Goal: Information Seeking & Learning: Compare options

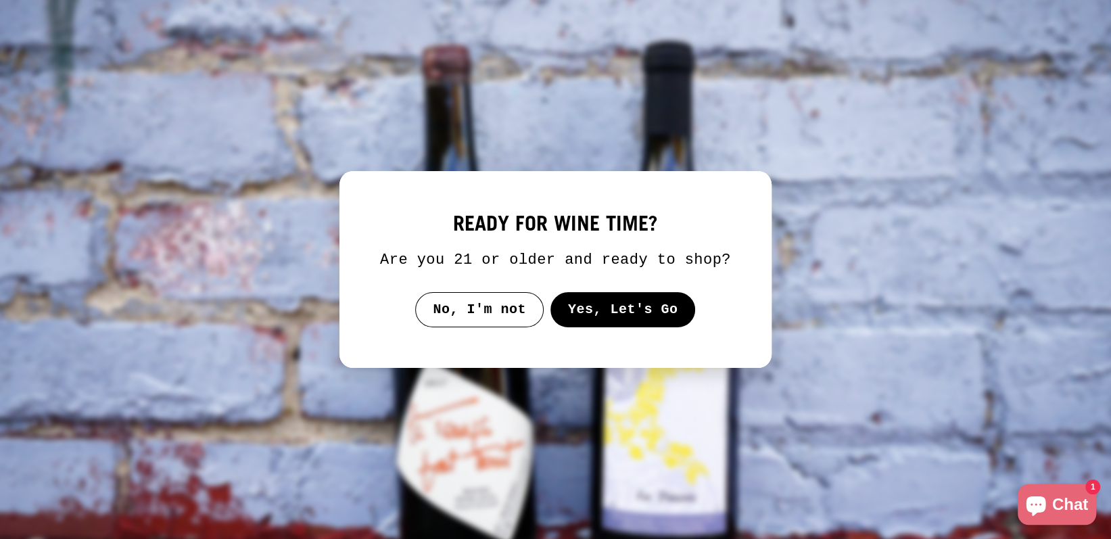
click at [631, 299] on button "Yes, Let's Go" at bounding box center [623, 309] width 145 height 35
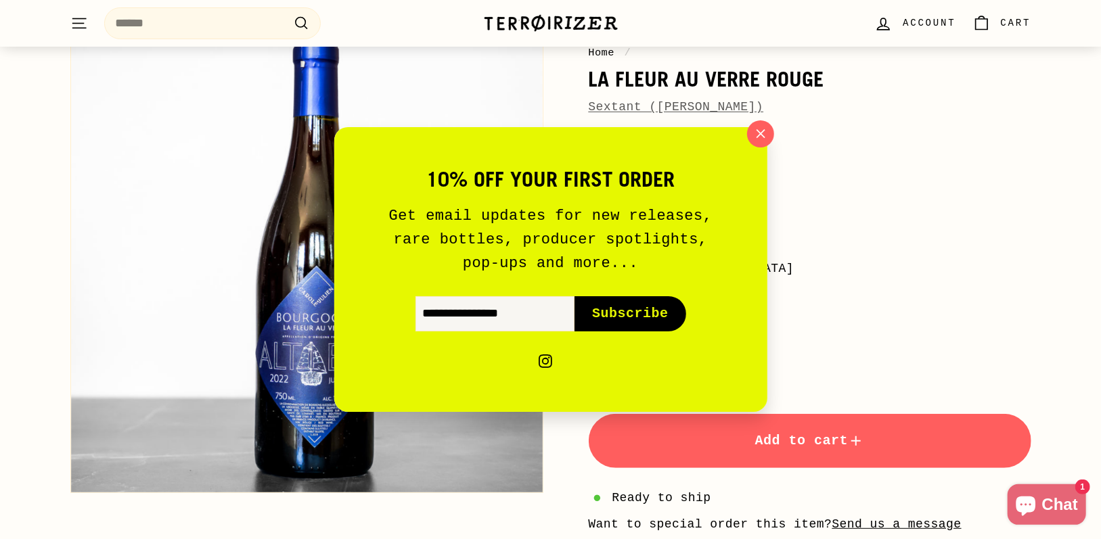
scroll to position [135, 0]
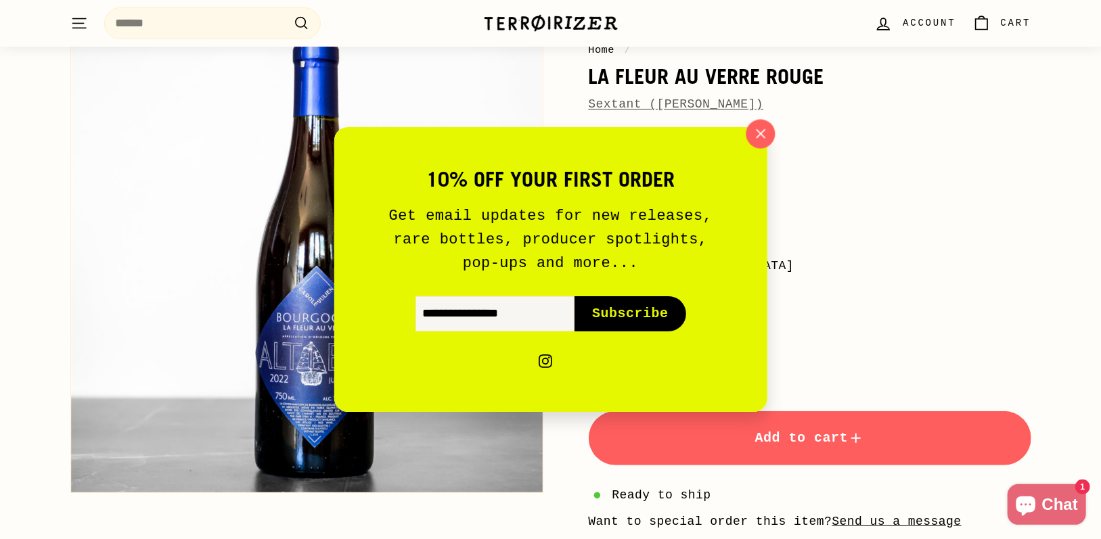
click at [772, 129] on button ""Close (esc)"" at bounding box center [759, 134] width 29 height 29
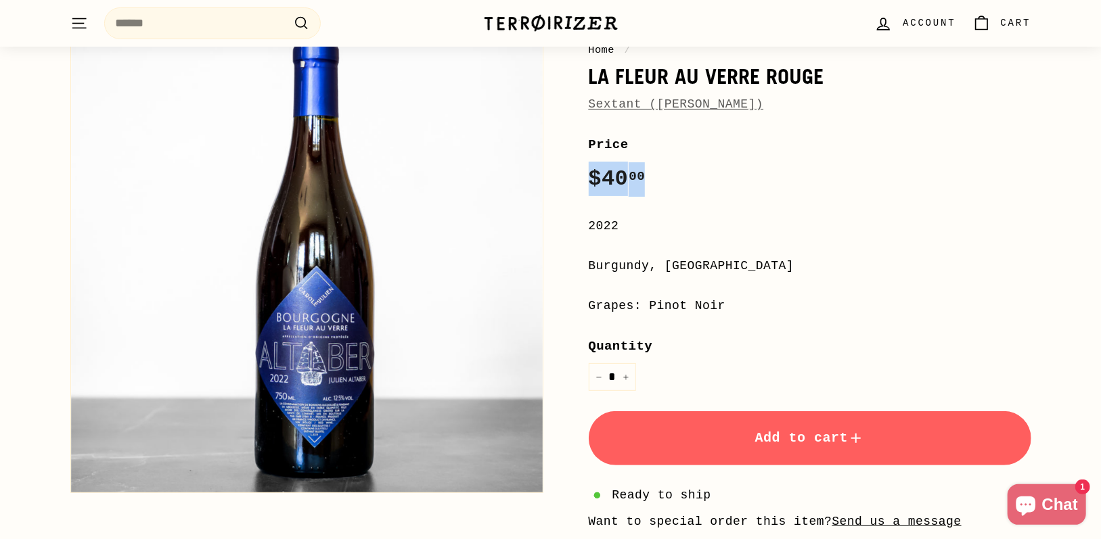
drag, startPoint x: 626, startPoint y: 183, endPoint x: 577, endPoint y: 187, distance: 49.5
click at [577, 187] on div "Home / La Fleur Au Verre Rouge Sextant (Julien Altaber) Price Regular price $40…" at bounding box center [794, 344] width 473 height 693
copy span "$40 00"
click at [783, 235] on div "2022" at bounding box center [810, 226] width 442 height 20
drag, startPoint x: 731, startPoint y: 299, endPoint x: 640, endPoint y: 304, distance: 91.5
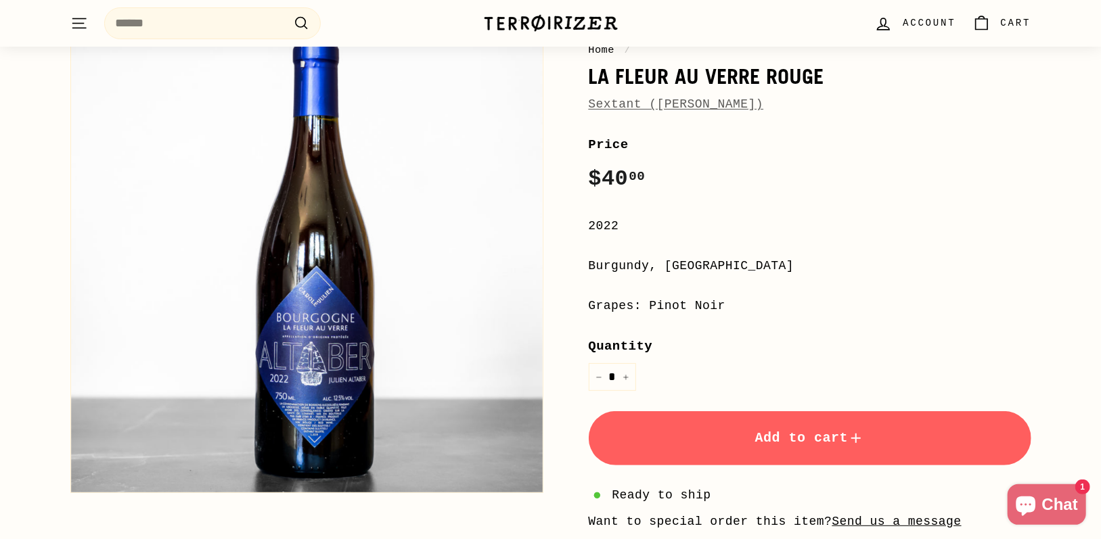
click at [640, 304] on div "Grapes: Pinot Noir" at bounding box center [810, 306] width 442 height 20
copy div "Pinot Noir"
click at [739, 204] on div "**********" at bounding box center [810, 413] width 442 height 556
click at [676, 258] on div "Burgundy, [GEOGRAPHIC_DATA]" at bounding box center [810, 266] width 442 height 20
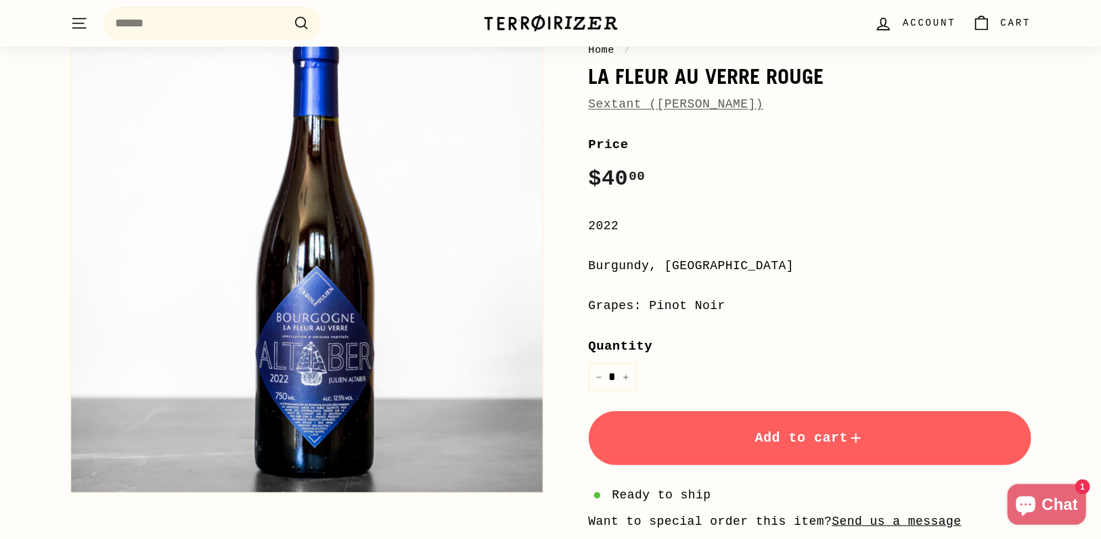
copy div "France"
click at [881, 160] on div "Price Regular price $40 00 $40.00 /" at bounding box center [810, 166] width 442 height 62
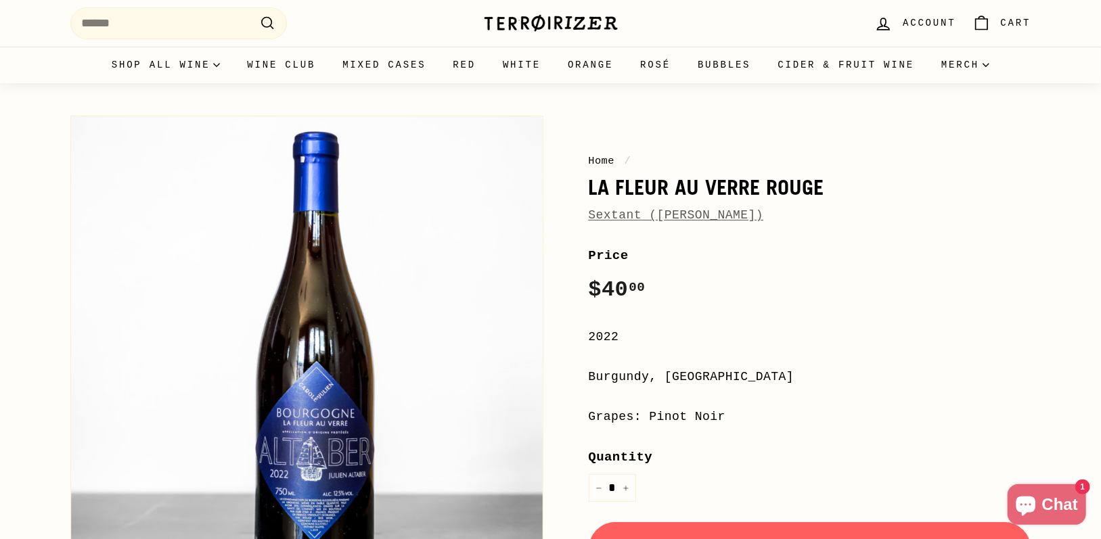
scroll to position [68, 0]
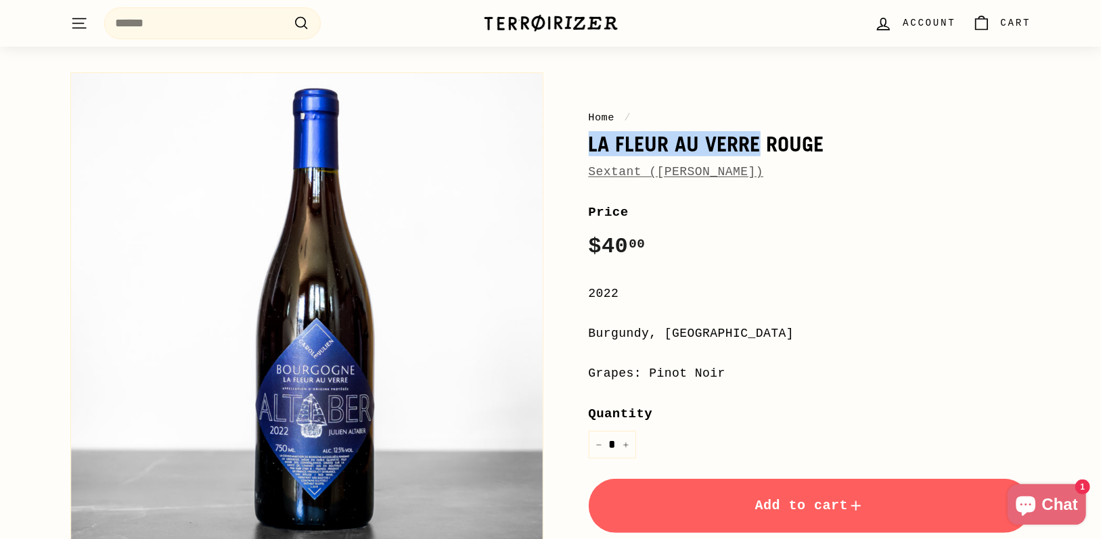
drag, startPoint x: 754, startPoint y: 137, endPoint x: 591, endPoint y: 138, distance: 163.0
click at [591, 138] on h1 "La Fleur Au Verre Rouge" at bounding box center [810, 144] width 442 height 23
copy h1 "La Fleur Au Verre"
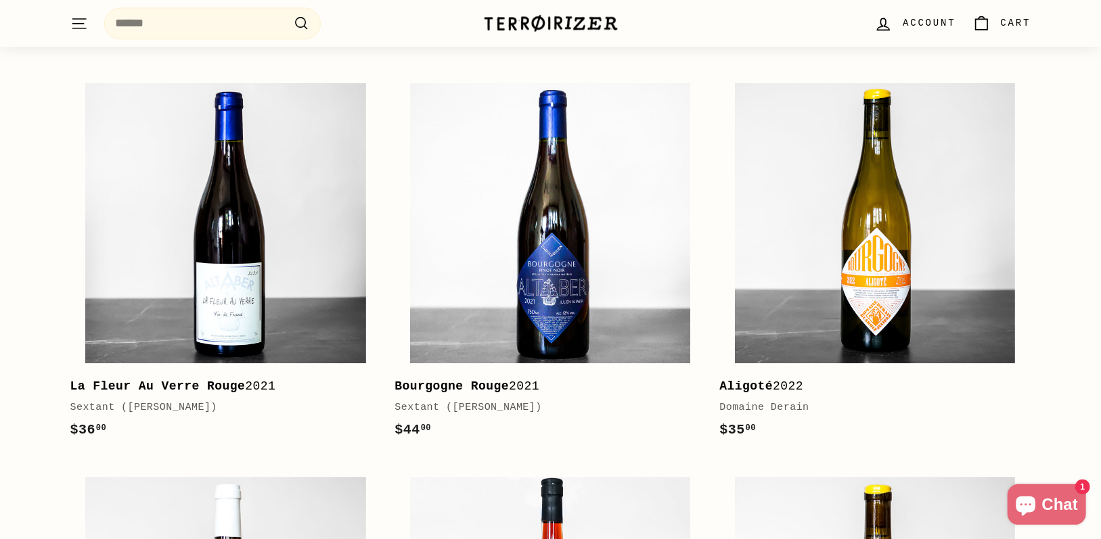
scroll to position [2029, 0]
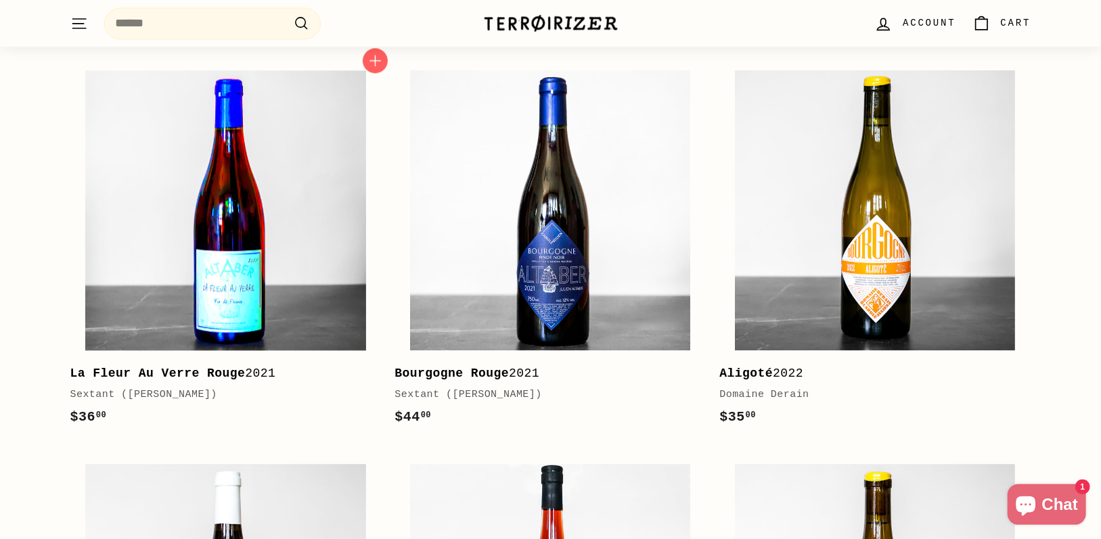
click at [277, 257] on img at bounding box center [225, 210] width 280 height 280
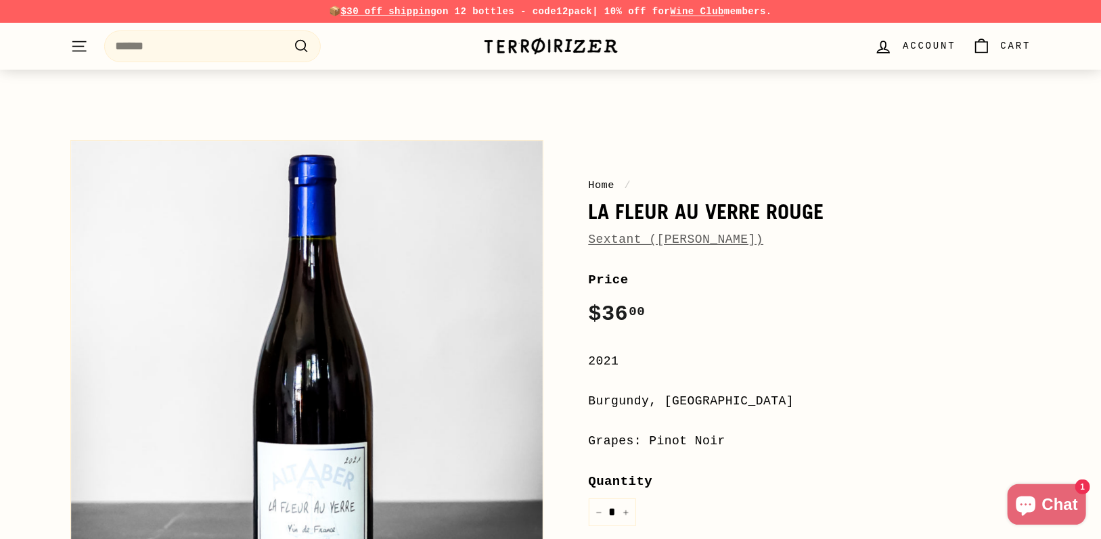
scroll to position [271, 0]
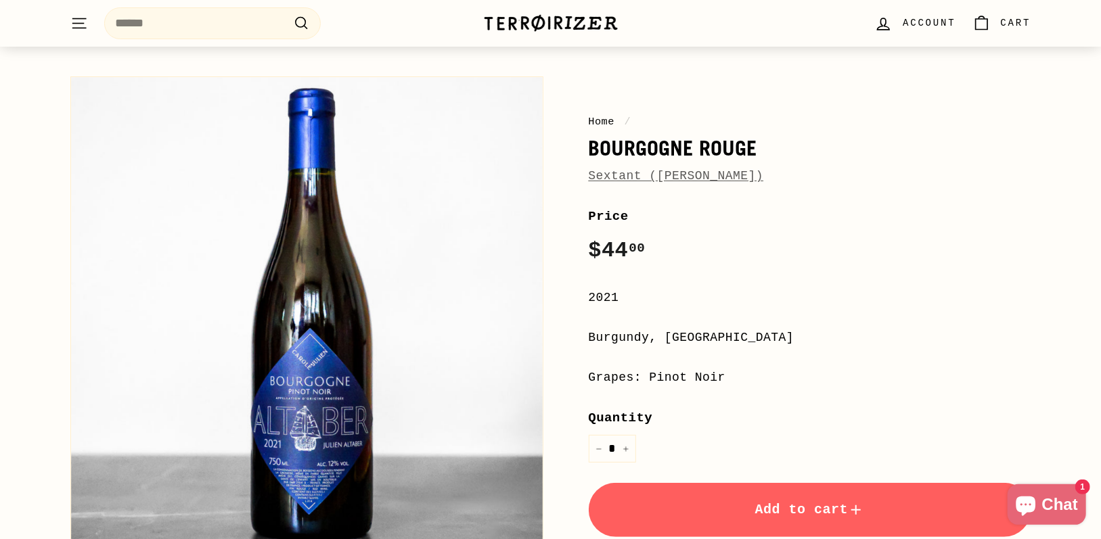
scroll to position [135, 0]
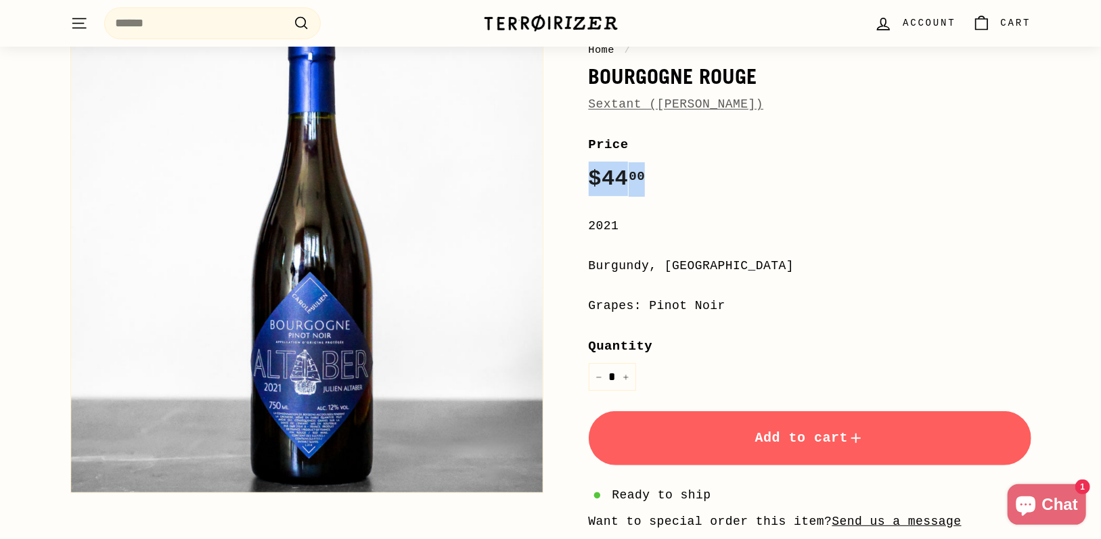
drag, startPoint x: 662, startPoint y: 189, endPoint x: 584, endPoint y: 175, distance: 78.5
click at [584, 175] on div "Home / Bourgogne Rouge Sextant (Julien Altaber) Price Regular price $44 00 $44.…" at bounding box center [794, 344] width 473 height 693
copy span "$44 00"
click at [752, 202] on div "**********" at bounding box center [810, 413] width 442 height 556
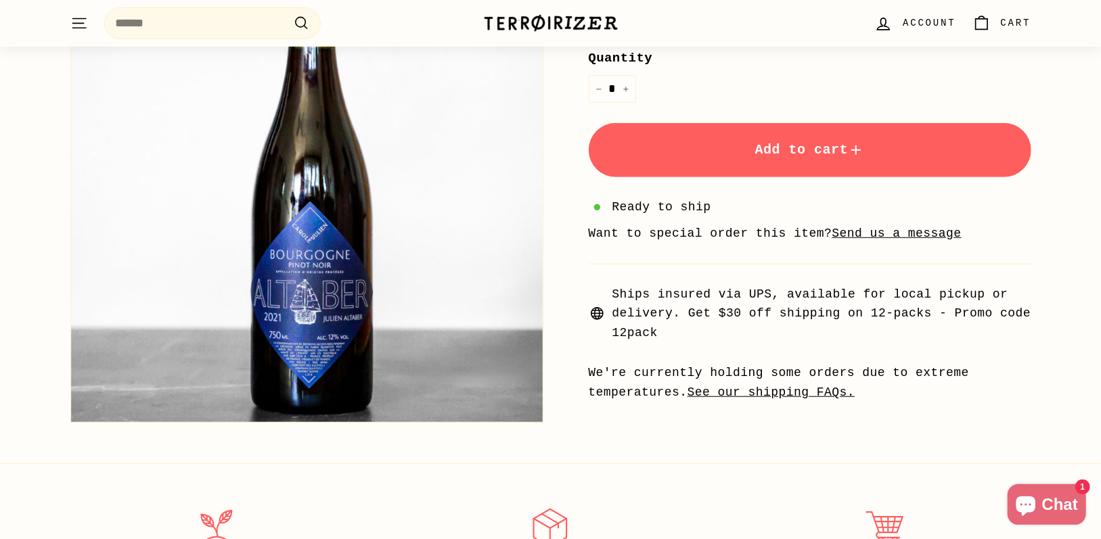
scroll to position [406, 0]
